Goal: Browse casually

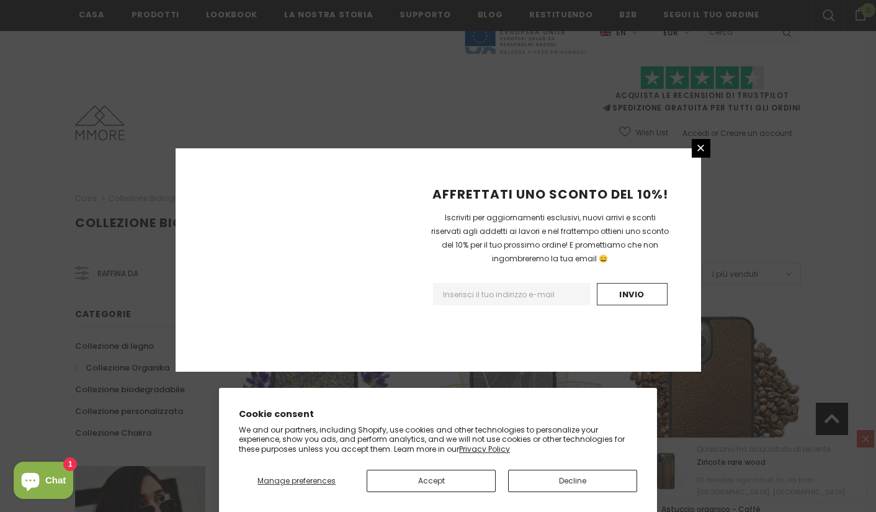
scroll to position [1423, 0]
